Goal: Task Accomplishment & Management: Manage account settings

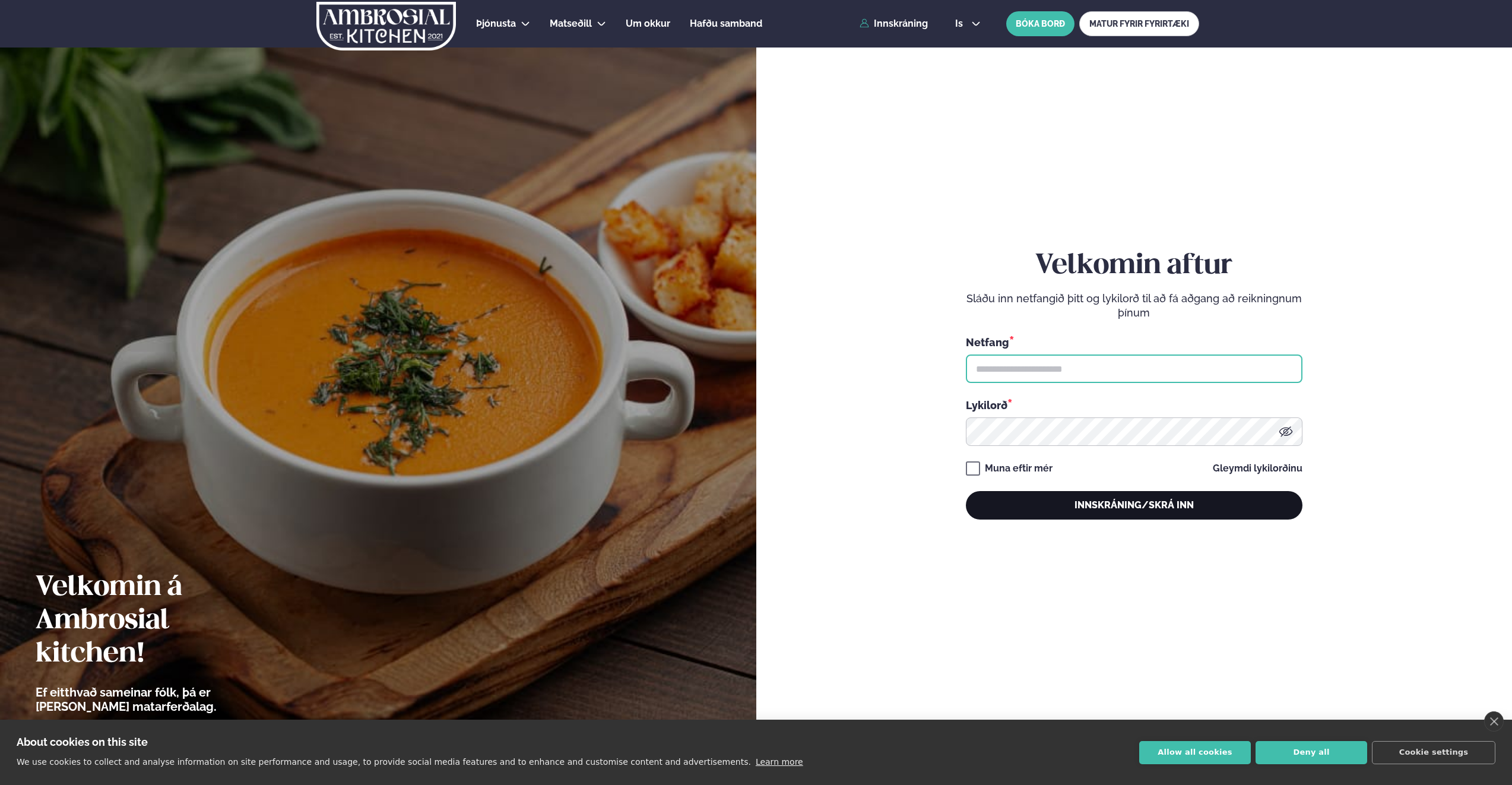
type input "**********"
click at [1093, 501] on button "Innskráning/Skrá inn" at bounding box center [1134, 505] width 336 height 29
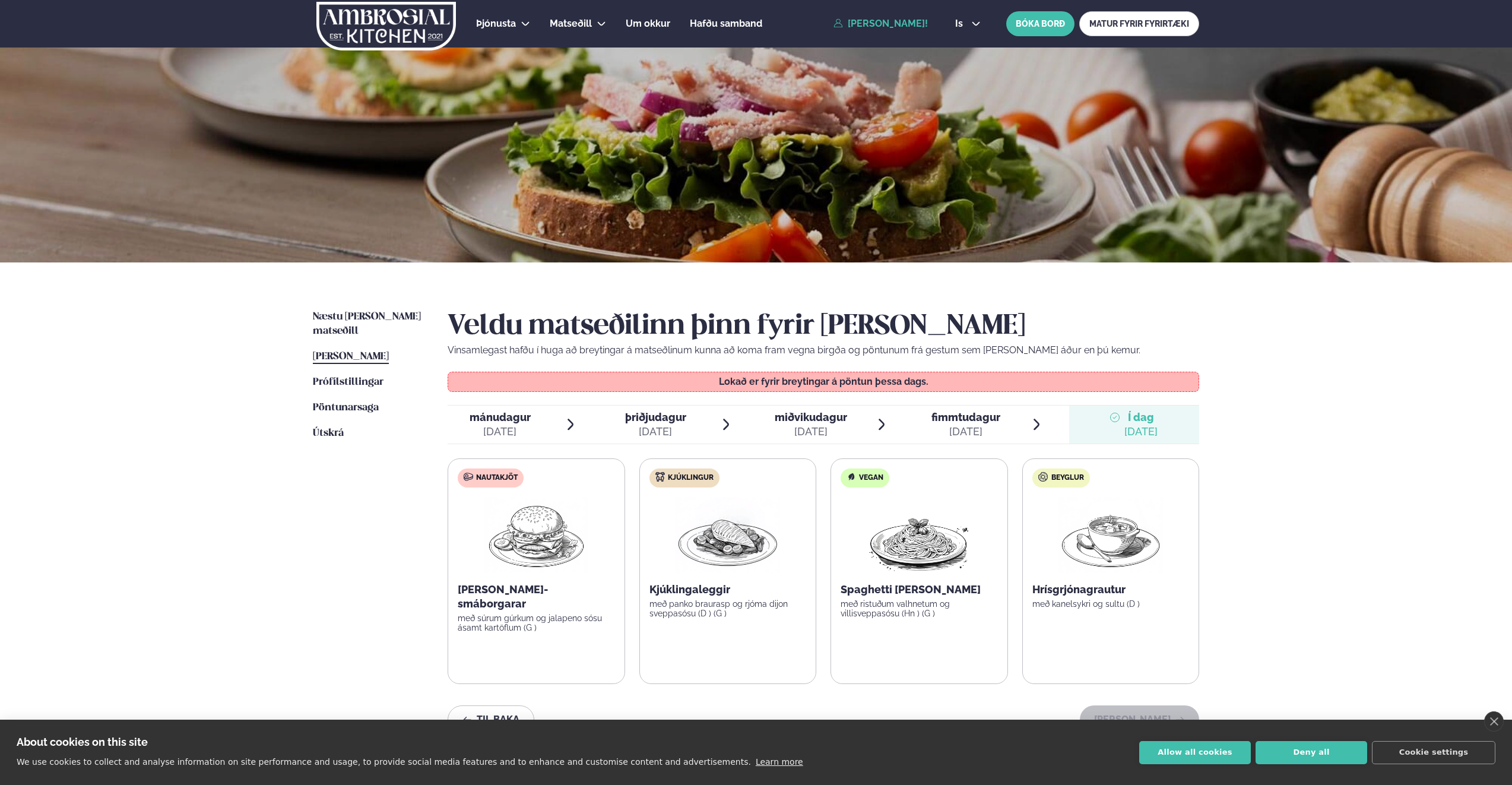
click at [803, 419] on span "miðvikudagur" at bounding box center [811, 416] width 73 height 12
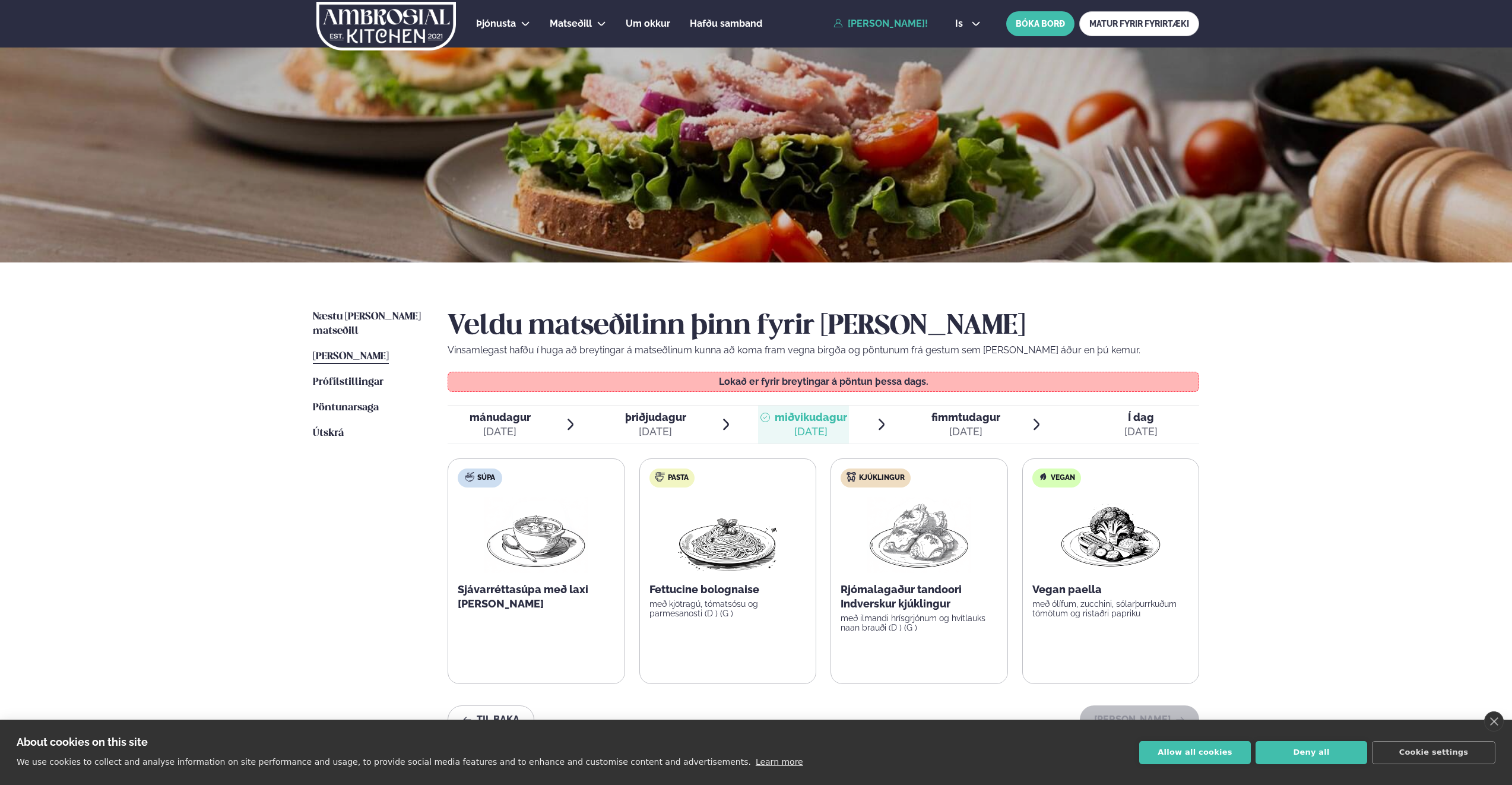
click at [891, 486] on div "Kjúklingur" at bounding box center [875, 478] width 70 height 19
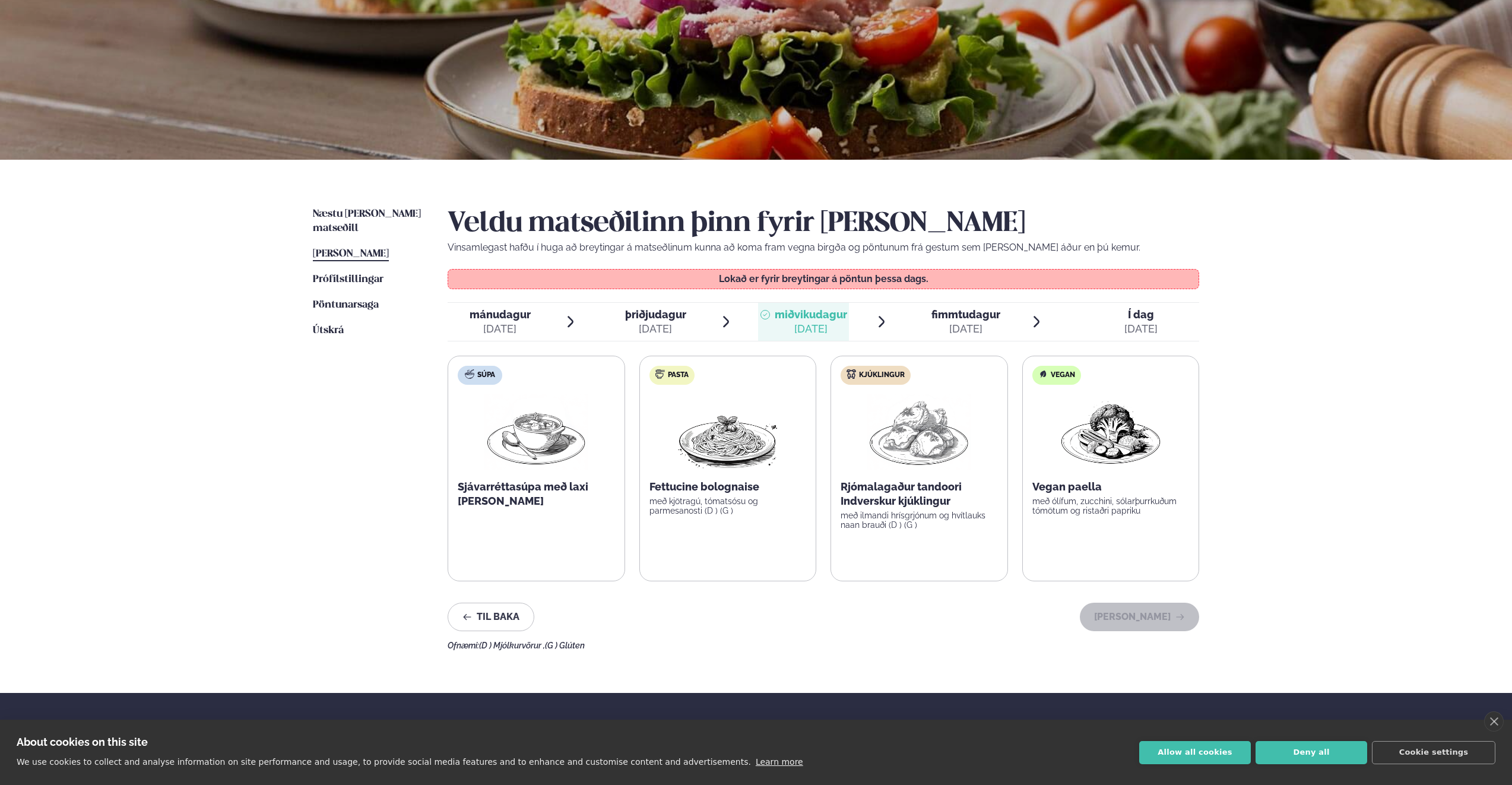
scroll to position [119, 0]
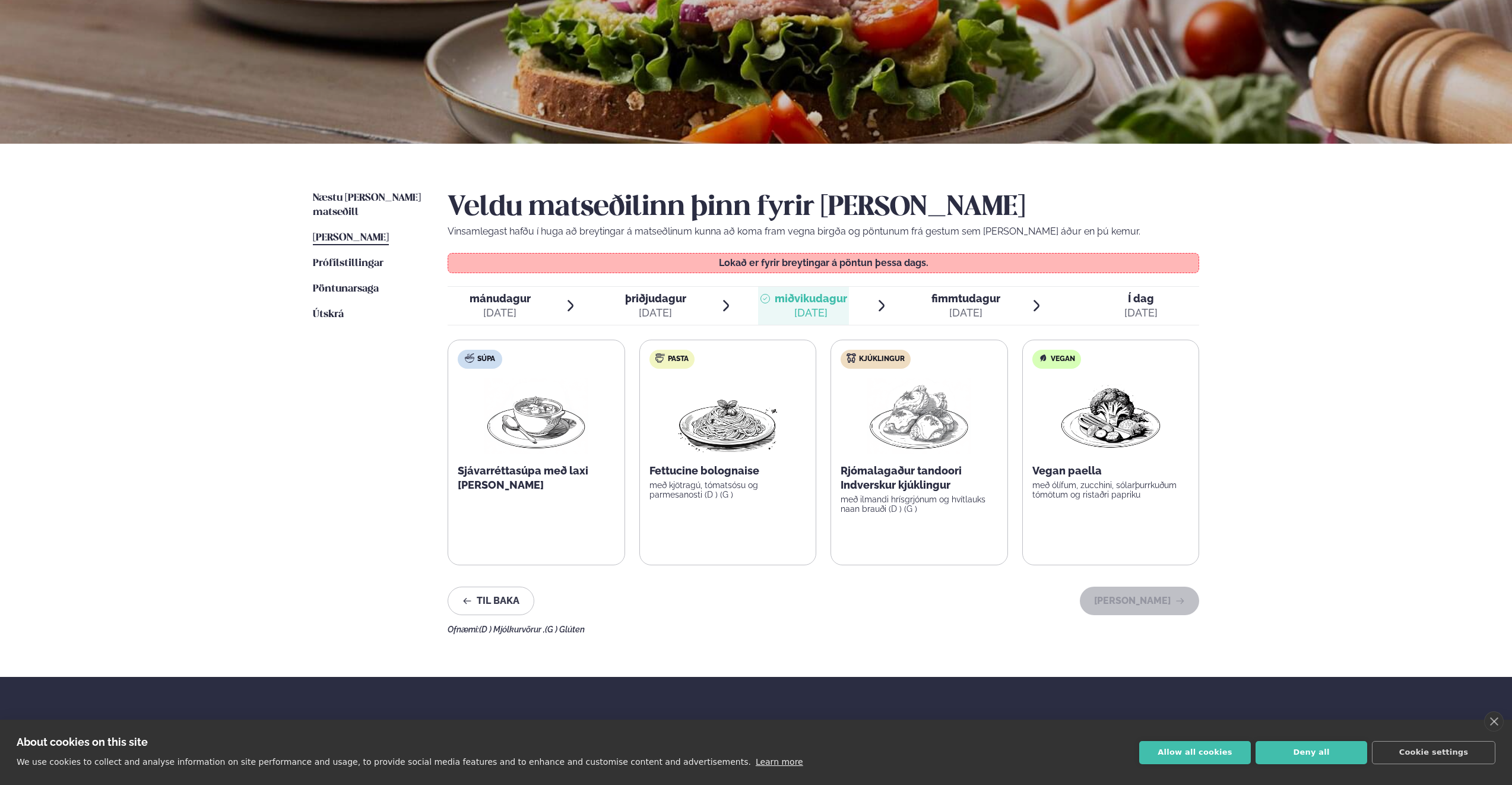
click at [933, 531] on label "Kjúklingur Rjómalagaður tandoori Indverskur kjúklingur með ilmandi hrísgrjónum …" at bounding box center [918, 453] width 177 height 226
click at [378, 196] on span "Næstu [PERSON_NAME] matseðill" at bounding box center [367, 204] width 108 height 24
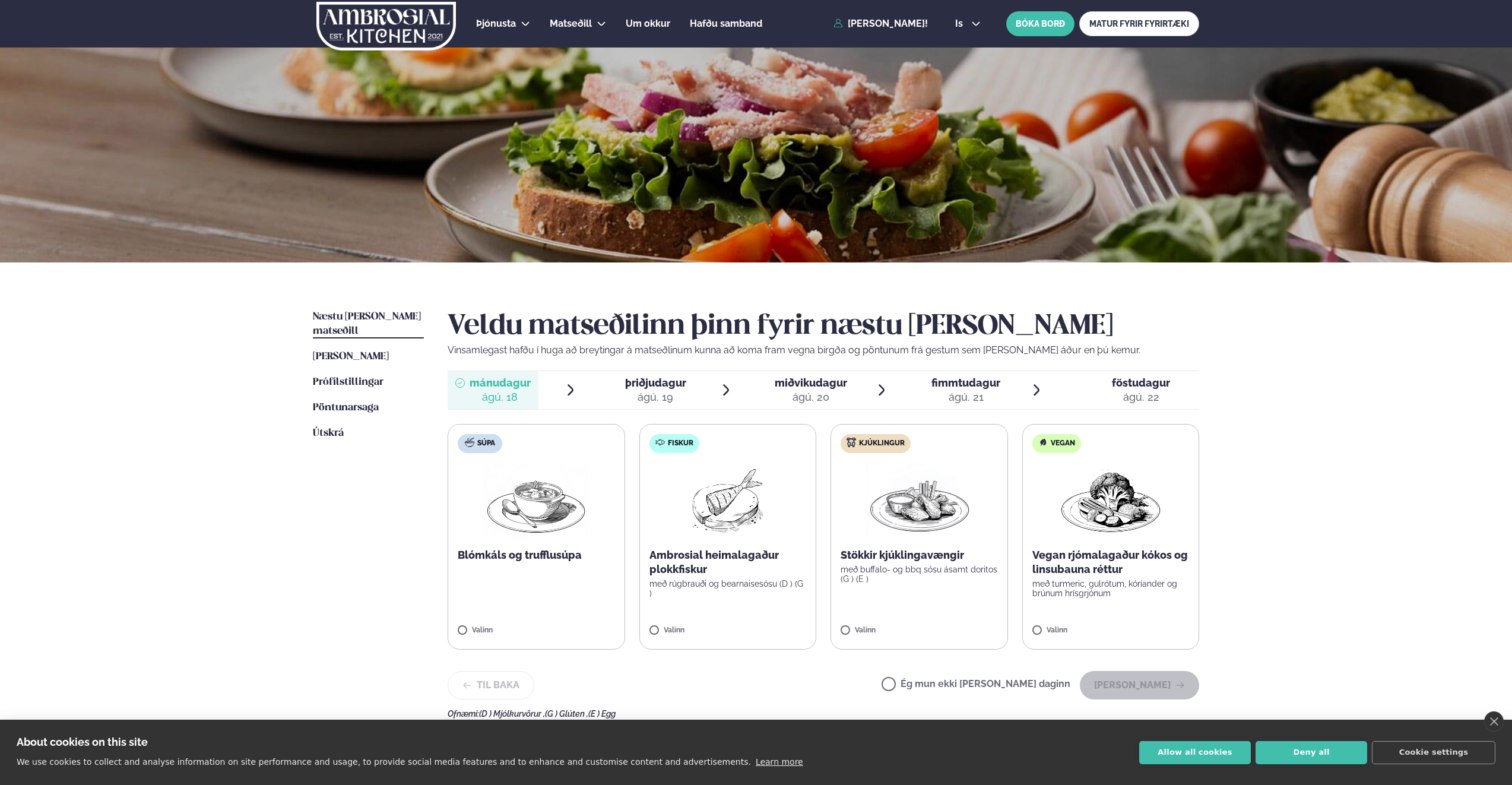
click at [826, 392] on div "ágú. 20" at bounding box center [811, 396] width 73 height 14
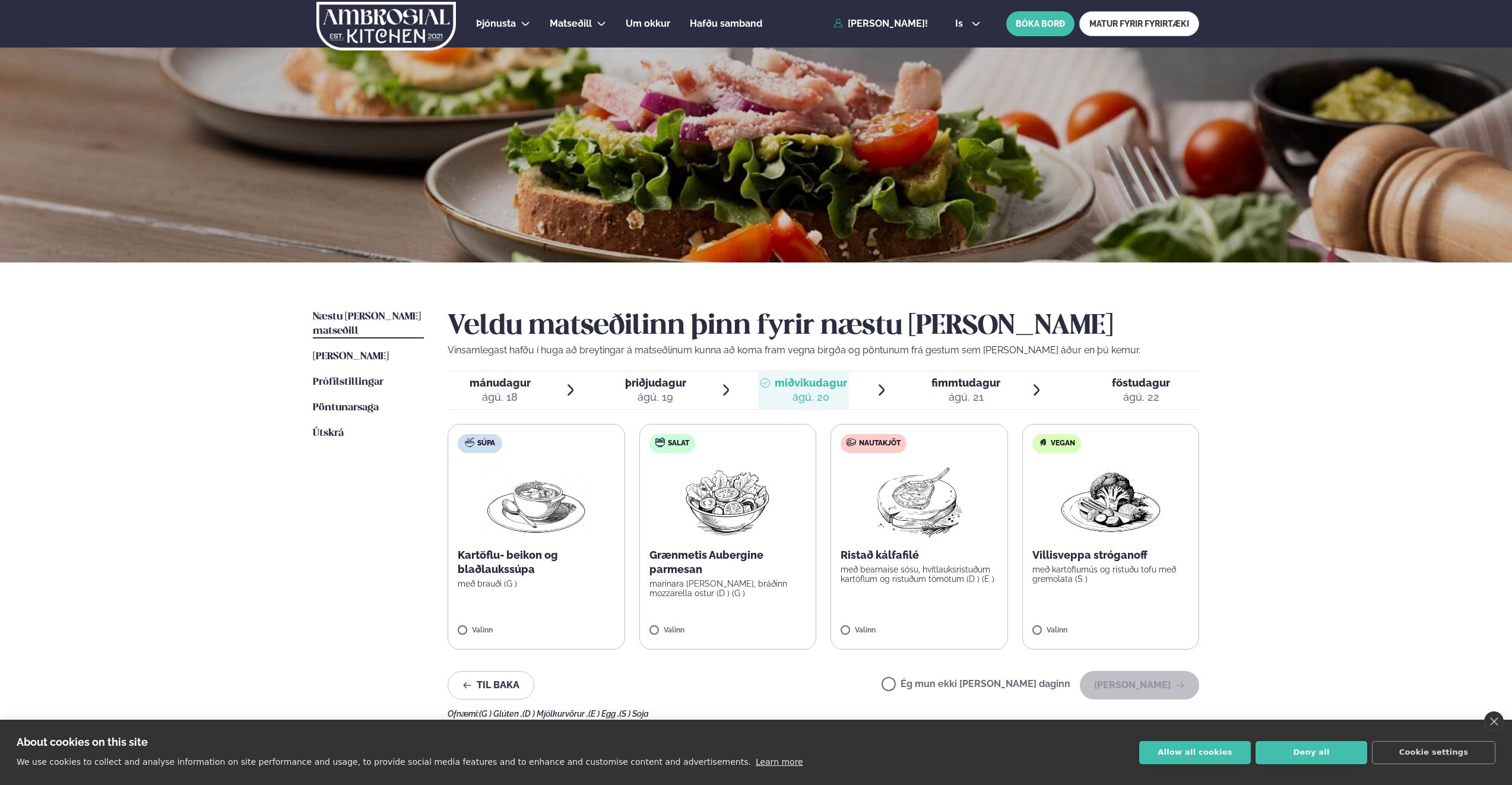
click at [959, 399] on div "ágú. 21" at bounding box center [966, 396] width 69 height 14
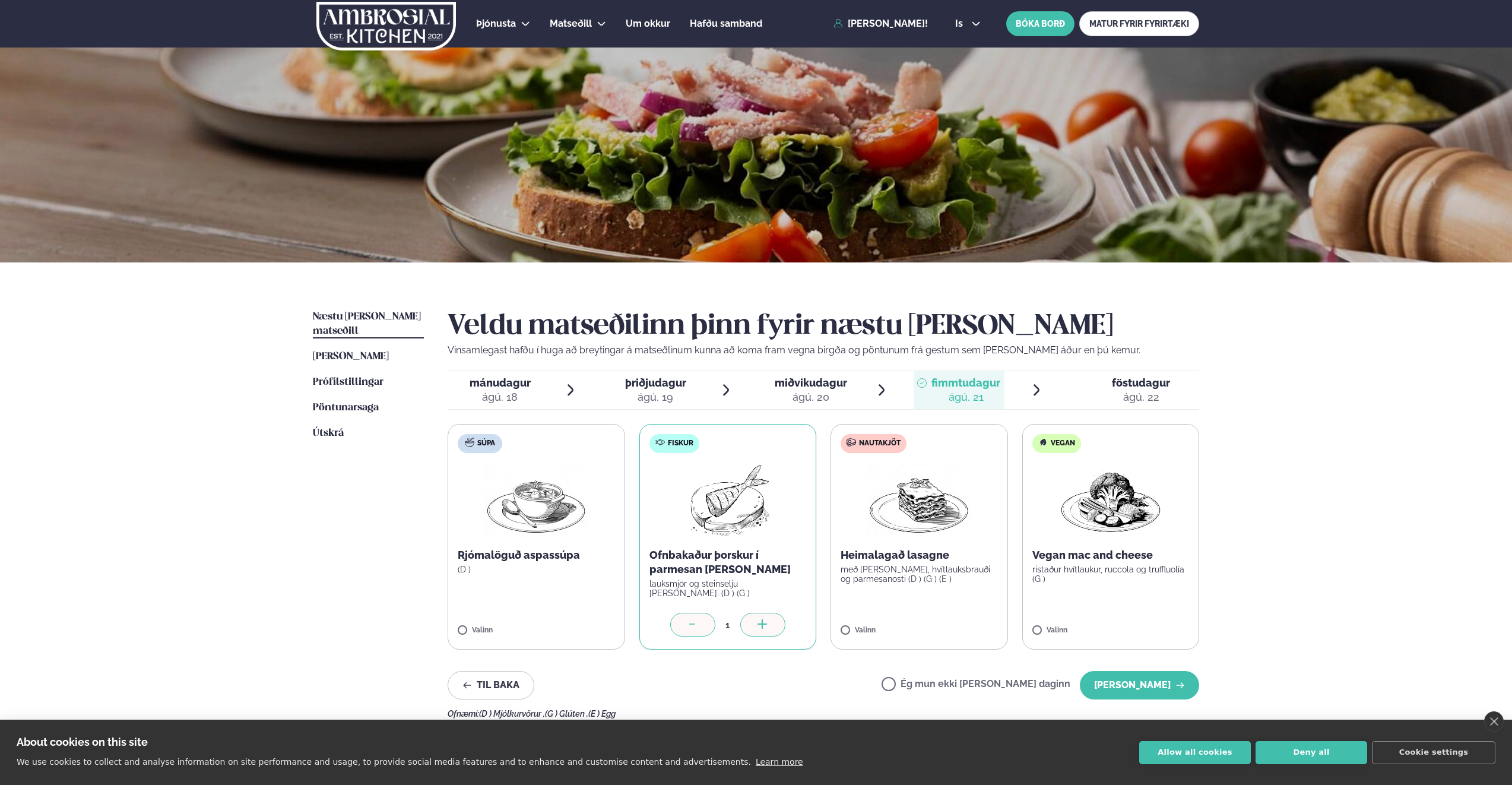
click at [813, 388] on span "miðvikudagur" at bounding box center [811, 382] width 73 height 12
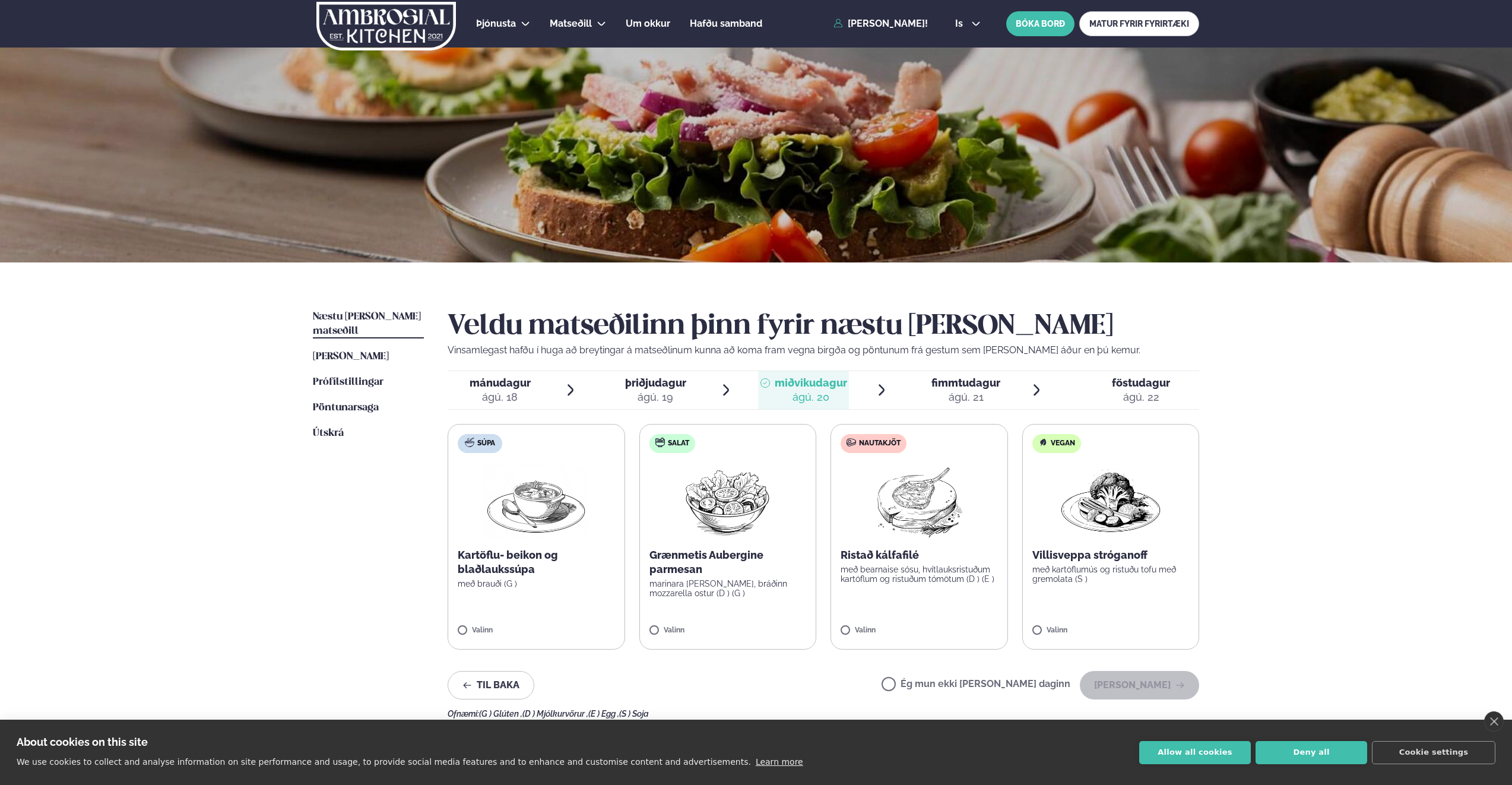
click at [965, 387] on span "fimmtudagur" at bounding box center [966, 382] width 69 height 12
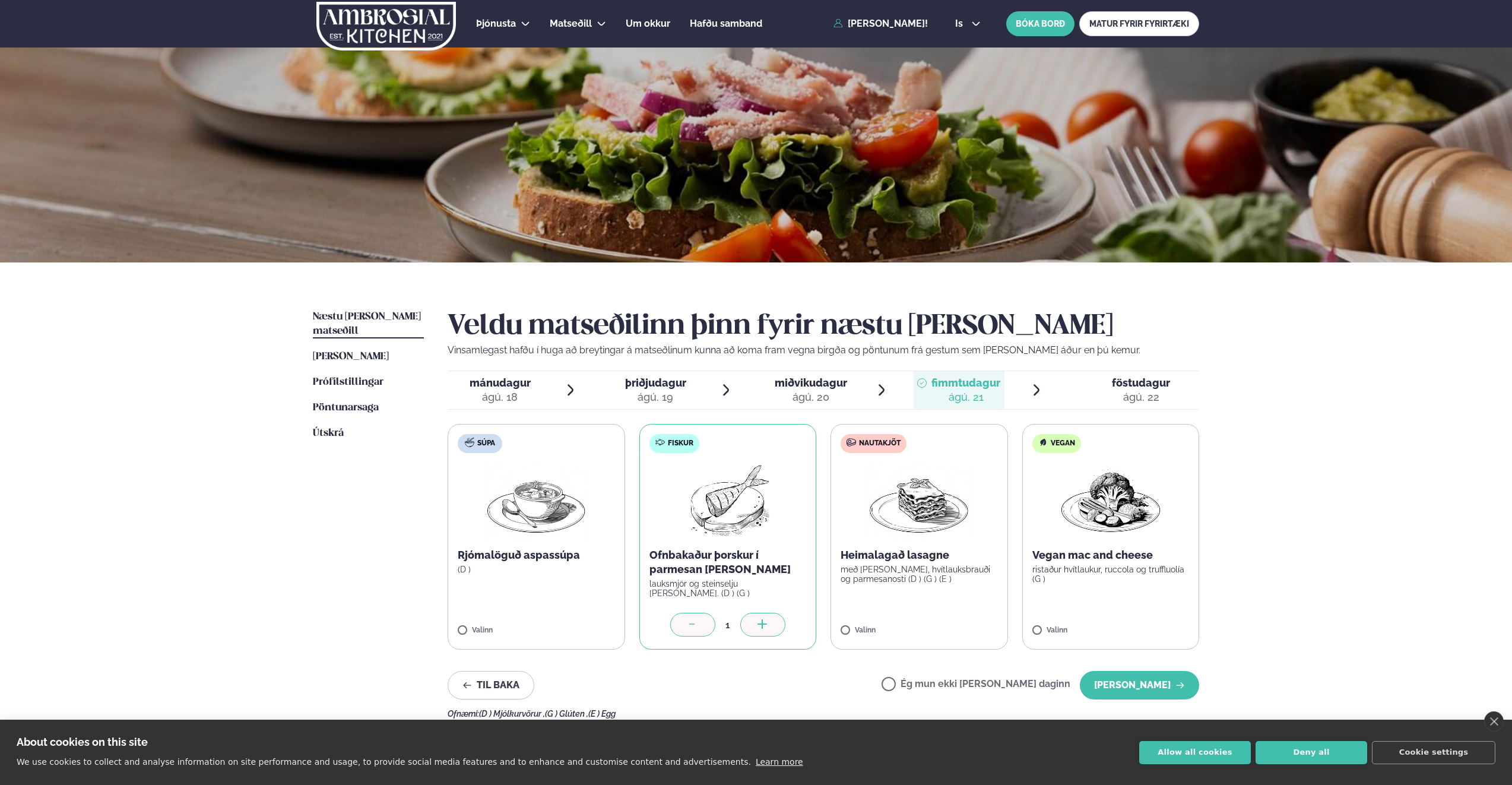
click at [816, 396] on div "ágú. 20" at bounding box center [811, 396] width 73 height 14
